Goal: Find specific page/section: Find specific page/section

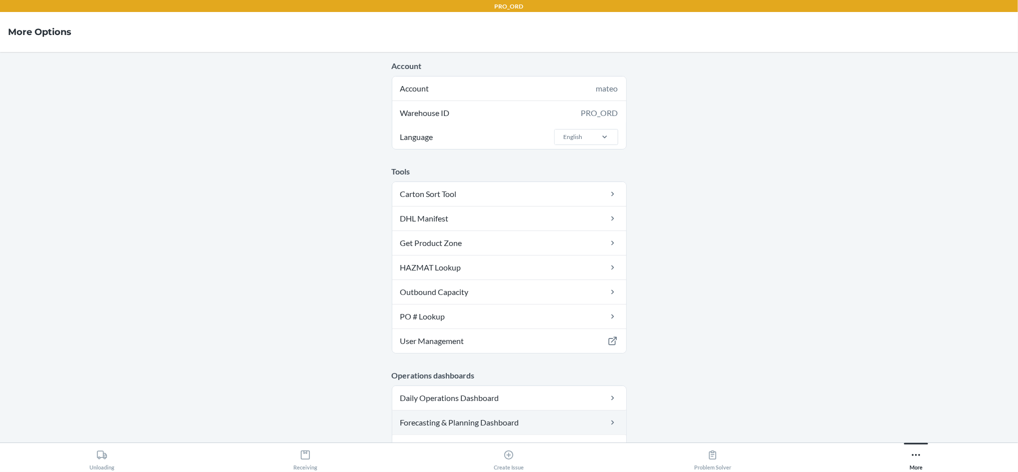
click at [492, 422] on link "Forecasting & Planning Dashboard" at bounding box center [509, 422] width 234 height 24
